Goal: Use online tool/utility: Utilize a website feature to perform a specific function

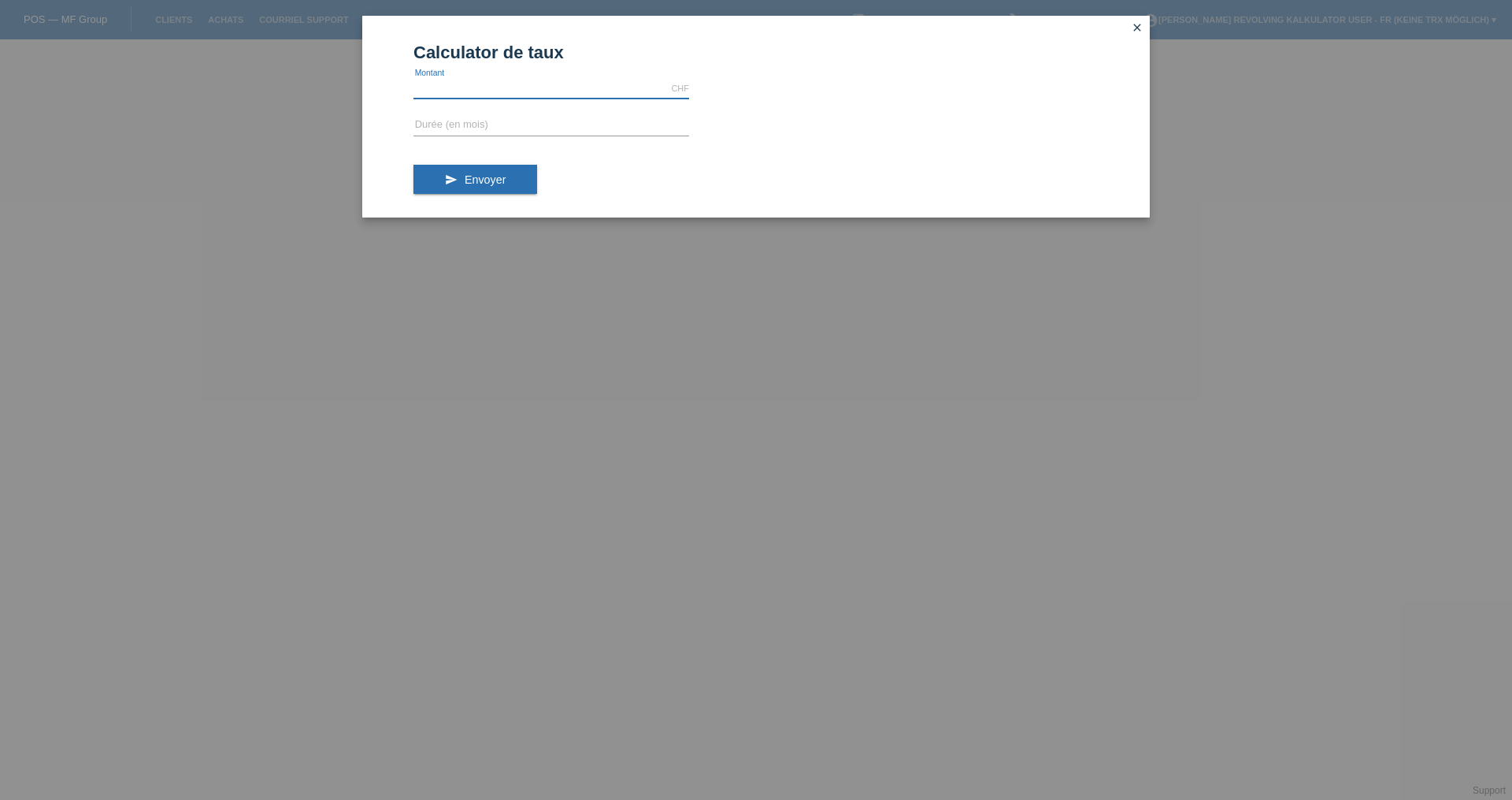
click at [582, 80] on input "text" at bounding box center [552, 88] width 276 height 20
type input "500.00"
click at [549, 107] on form "Calculator de taux 500.00 CHF error [GEOGRAPHIC_DATA] error Durée (en mois) sen…" at bounding box center [756, 131] width 685 height 175
click at [541, 115] on form "Calculator de taux 500.00 CHF error [GEOGRAPHIC_DATA] error Durée (en mois) sen…" at bounding box center [756, 131] width 685 height 175
click at [527, 123] on input "text" at bounding box center [552, 125] width 276 height 20
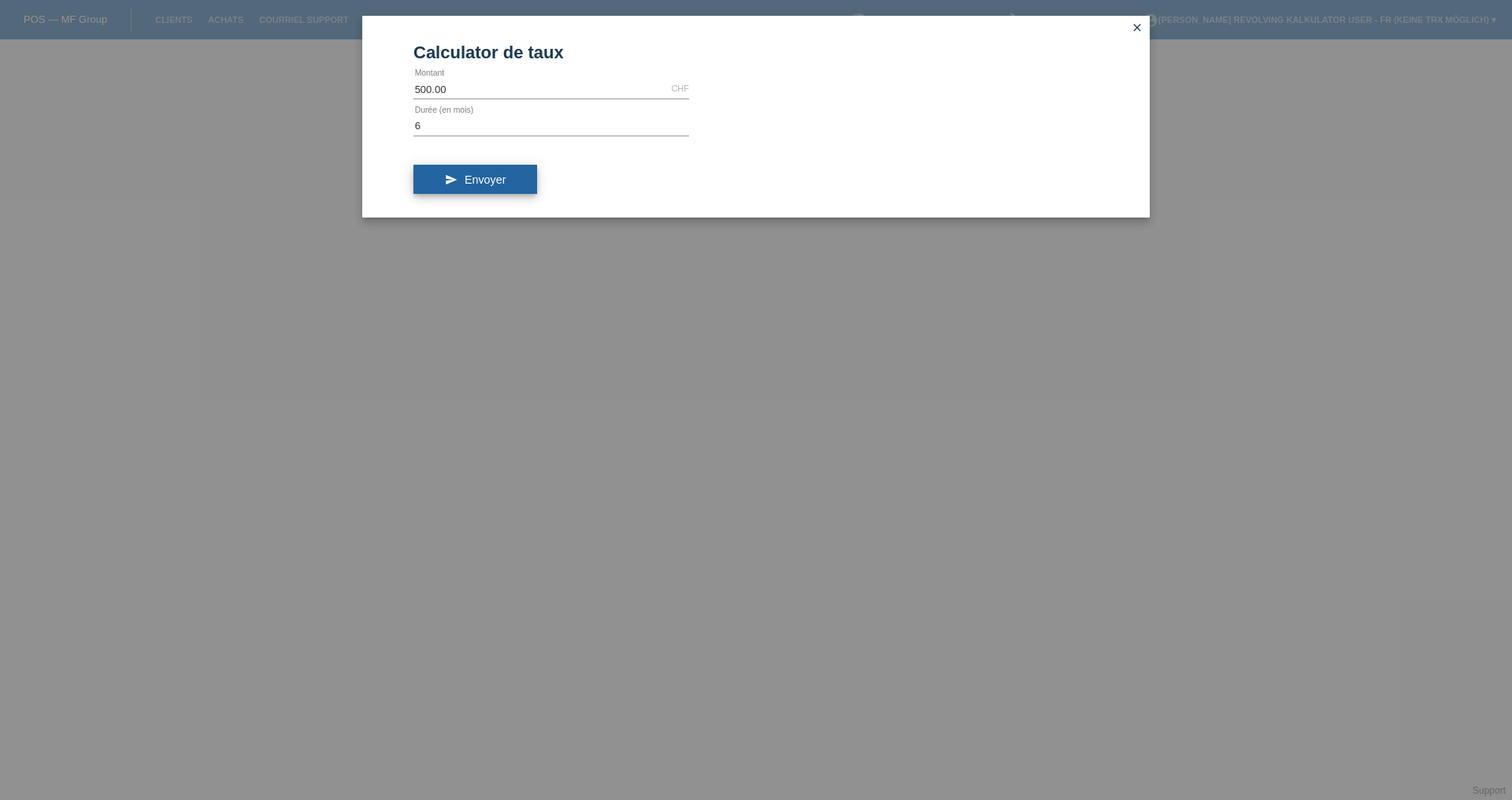
click at [456, 186] on button "send Envoyer" at bounding box center [475, 180] width 124 height 30
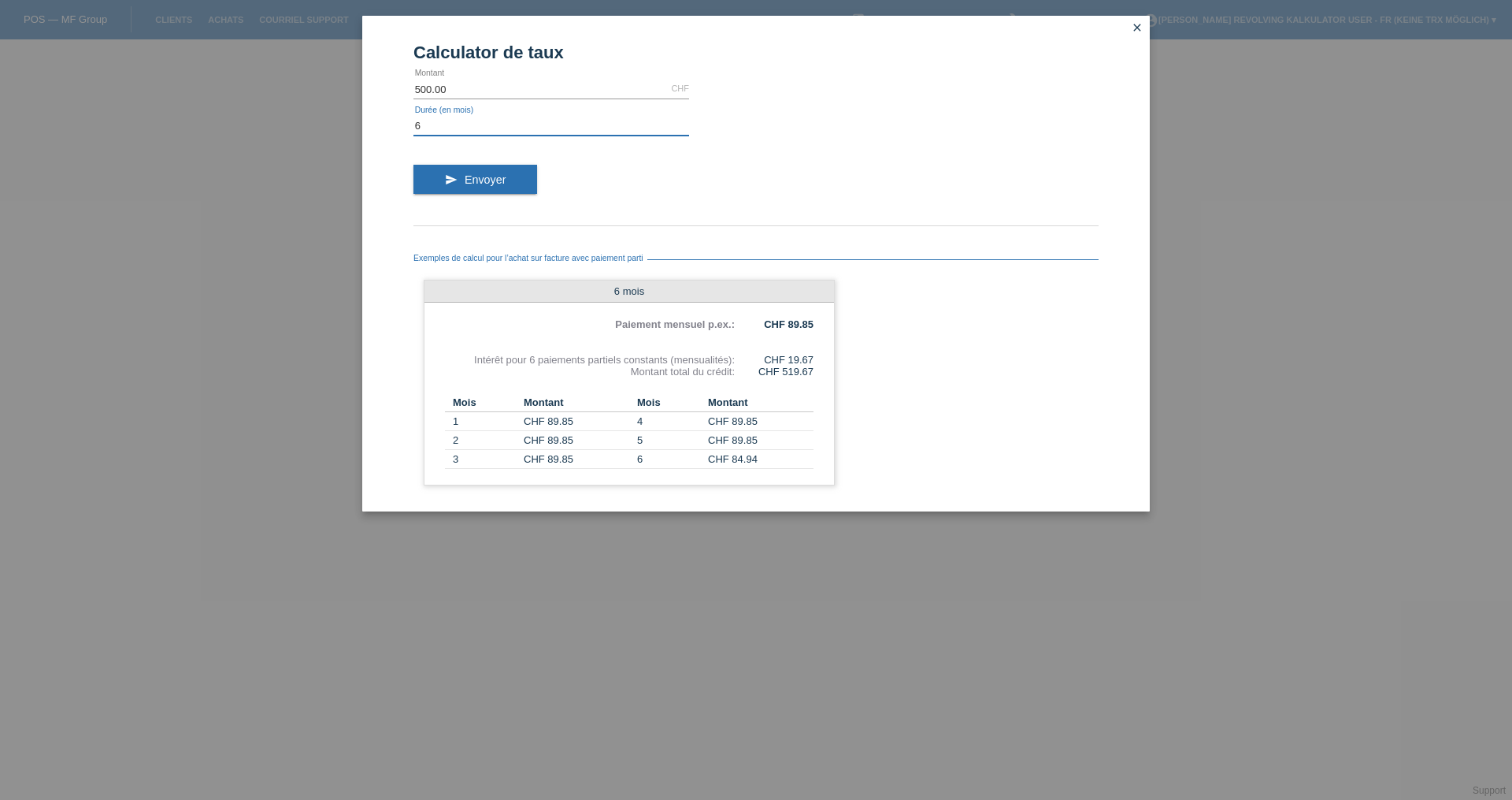
click at [449, 125] on input "6" at bounding box center [552, 125] width 276 height 20
drag, startPoint x: 449, startPoint y: 125, endPoint x: 357, endPoint y: 133, distance: 92.3
click at [450, 123] on input "6" at bounding box center [552, 125] width 276 height 20
type input "2"
click at [480, 187] on button "send Envoyer" at bounding box center [475, 180] width 124 height 30
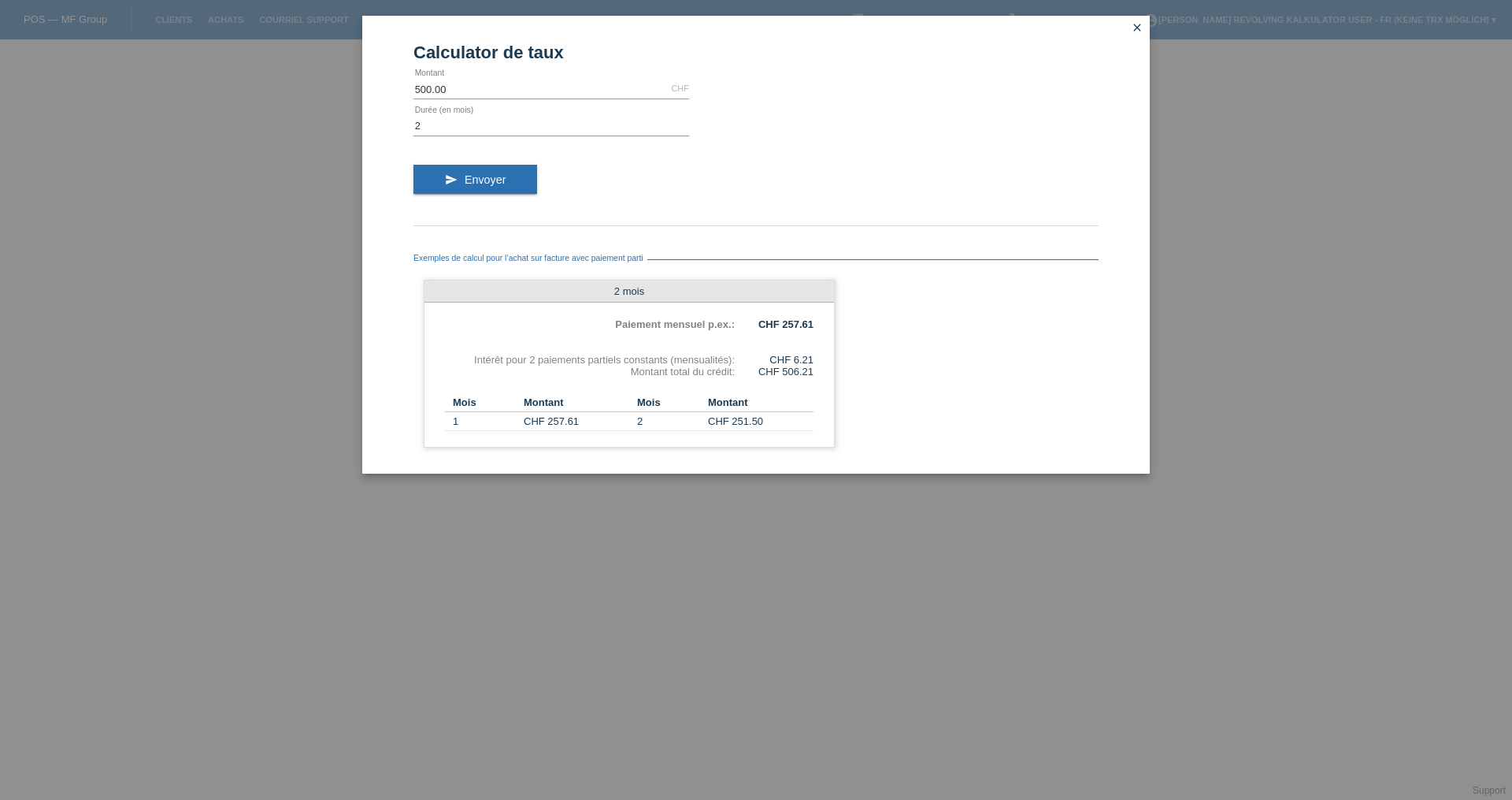
click at [1143, 33] on icon "close" at bounding box center [1137, 28] width 13 height 13
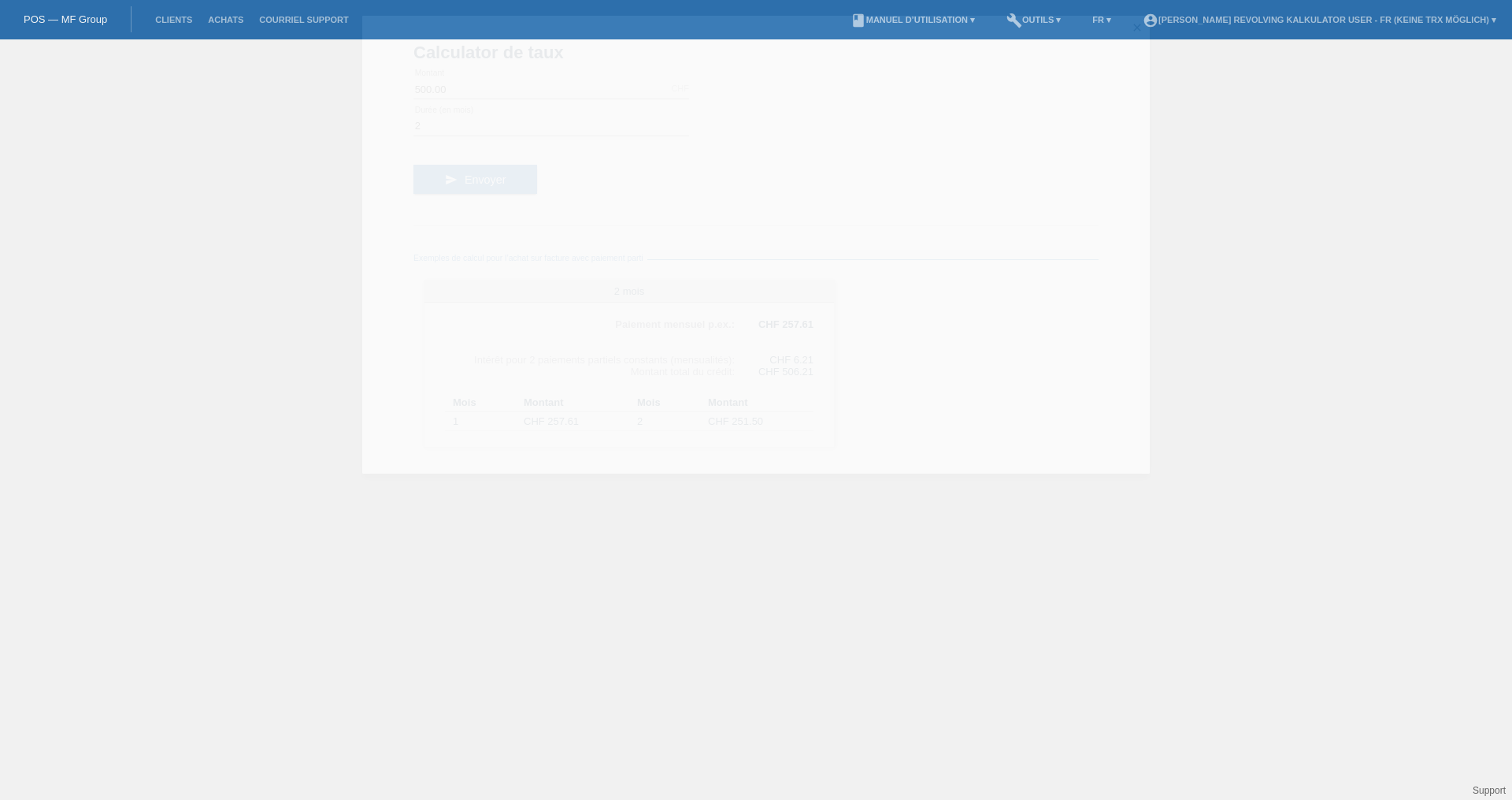
click at [1144, 26] on link "close" at bounding box center [1137, 28] width 21 height 18
